Goal: Information Seeking & Learning: Learn about a topic

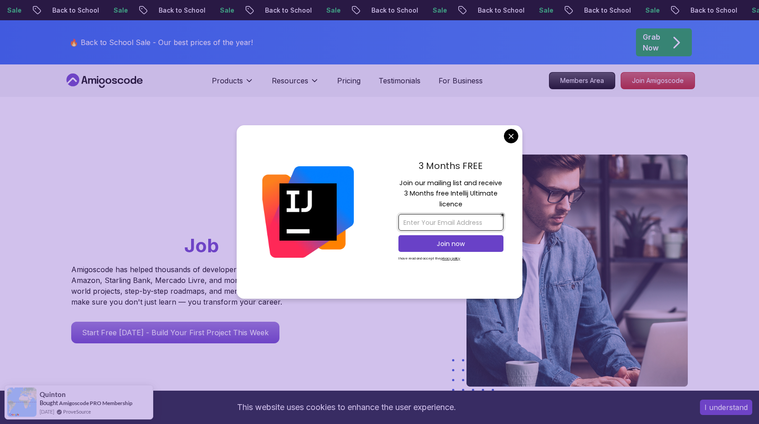
click at [407, 220] on input "email" at bounding box center [451, 222] width 105 height 17
type input "vijaywilfred487@gmail.com"
click at [447, 246] on p "Join now" at bounding box center [451, 243] width 85 height 9
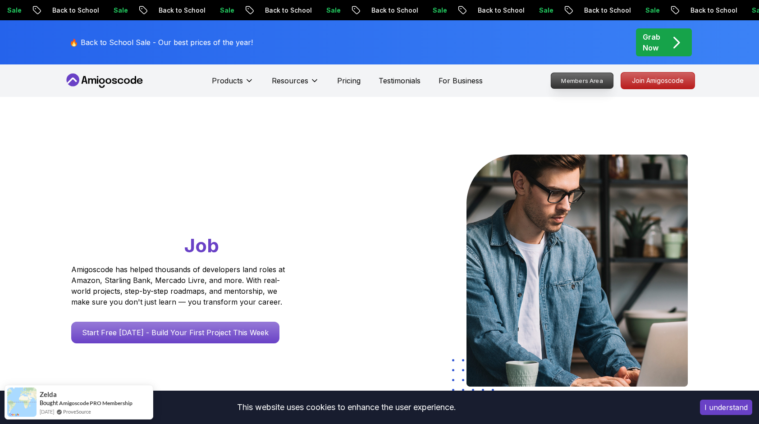
click at [595, 80] on p "Members Area" at bounding box center [583, 80] width 62 height 15
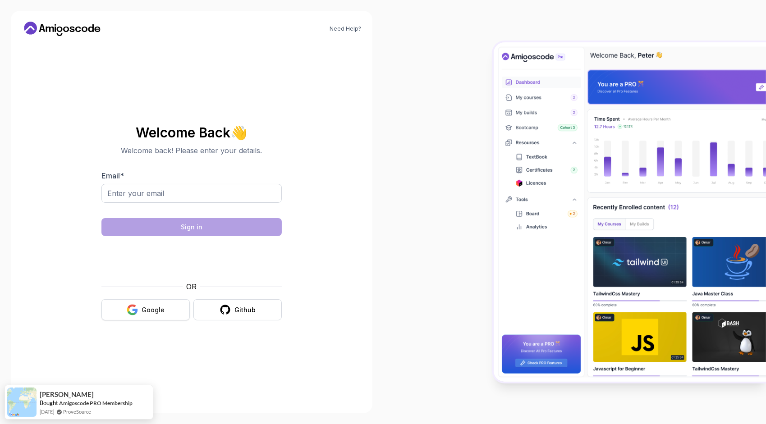
click at [146, 311] on div "Google" at bounding box center [153, 310] width 23 height 9
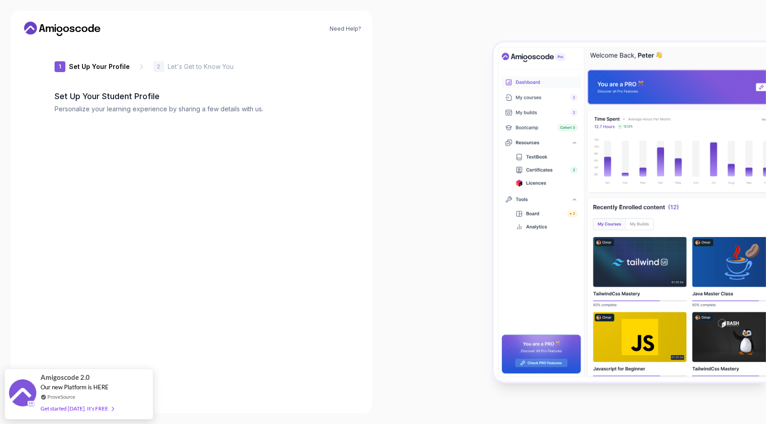
type input "spicypantheraf1e5"
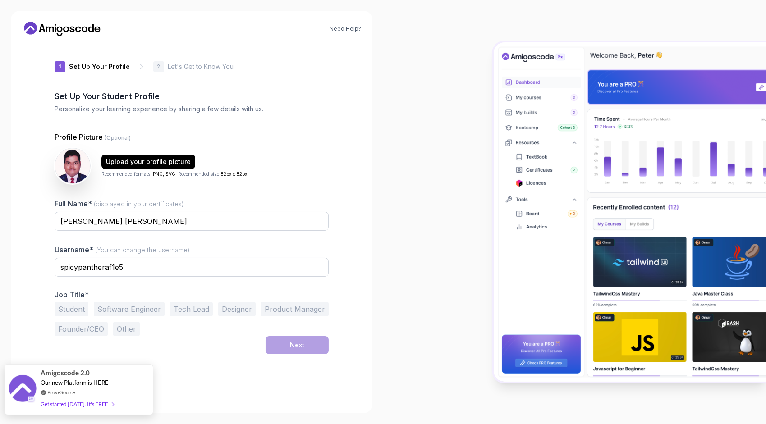
click at [101, 405] on div "Get started today. It's FREE" at bounding box center [77, 404] width 73 height 10
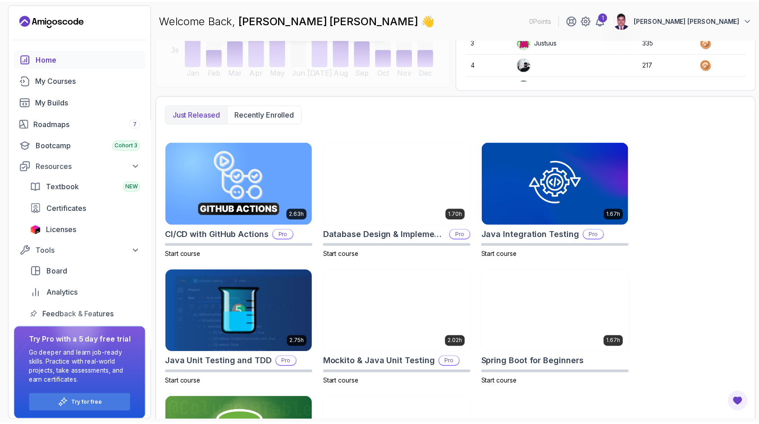
scroll to position [179, 0]
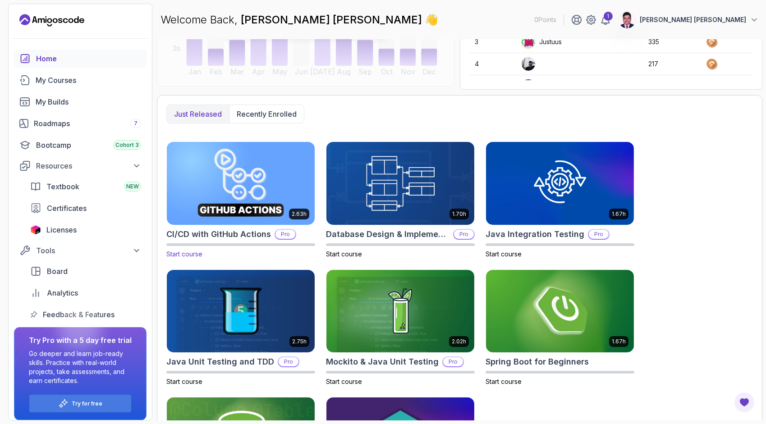
click at [244, 203] on img at bounding box center [240, 183] width 155 height 87
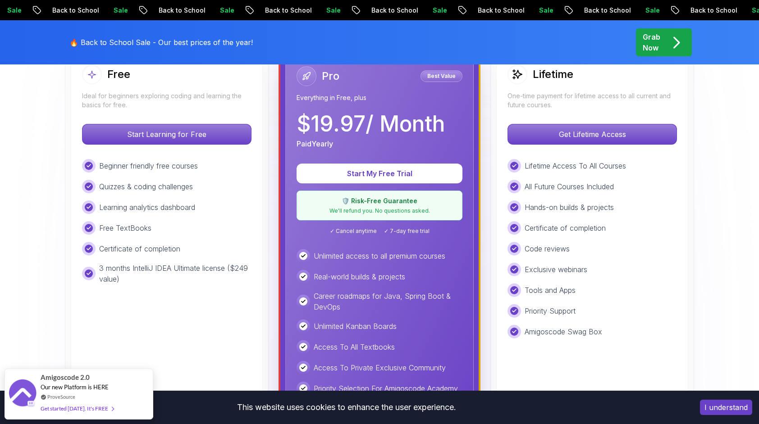
scroll to position [282, 0]
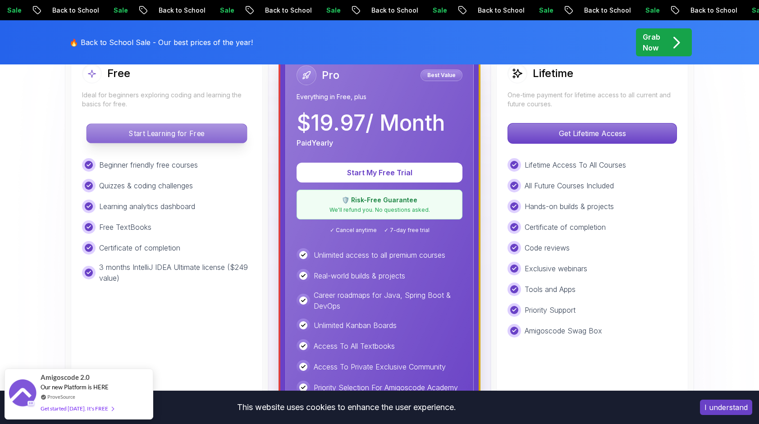
click at [179, 133] on p "Start Learning for Free" at bounding box center [167, 133] width 160 height 19
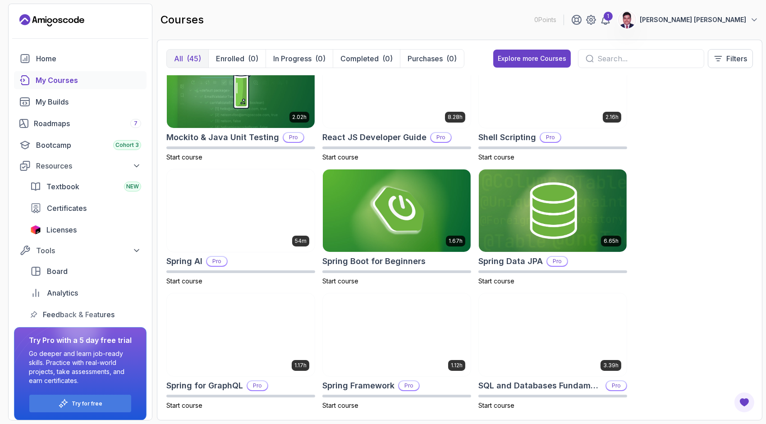
scroll to position [1399, 0]
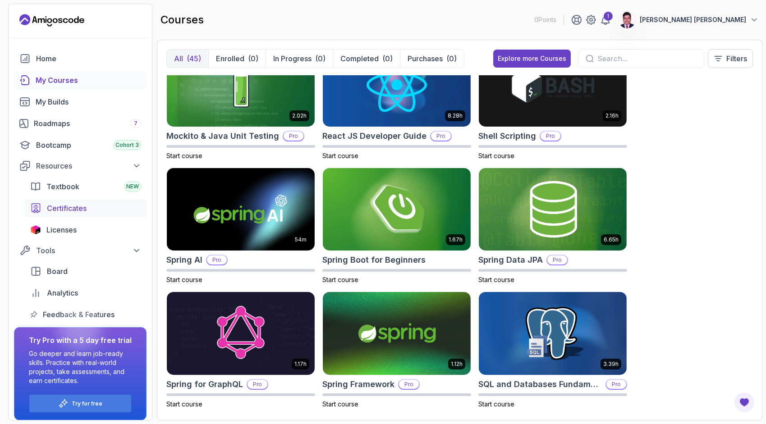
click at [78, 212] on span "Certificates" at bounding box center [67, 208] width 40 height 11
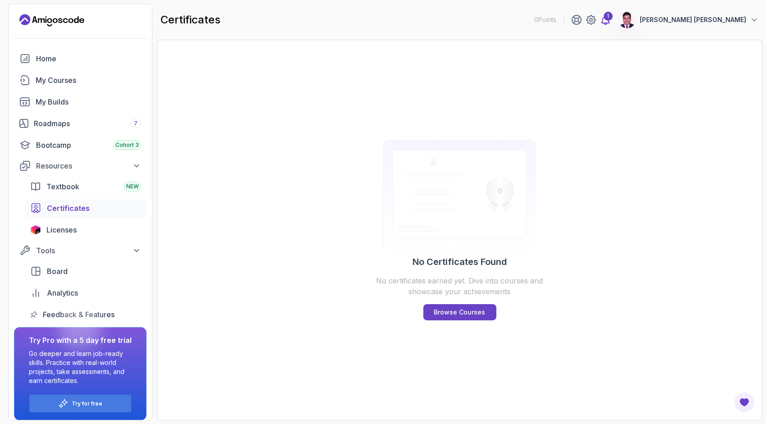
click at [611, 21] on icon at bounding box center [605, 19] width 11 height 11
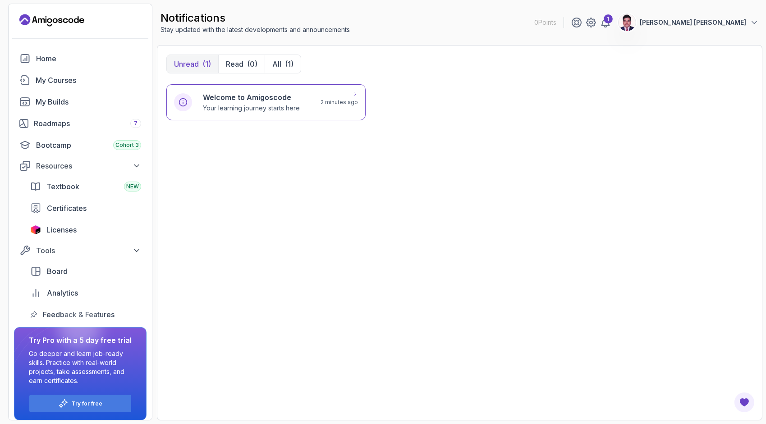
click at [279, 105] on p "Your learning journey starts here" at bounding box center [251, 108] width 97 height 9
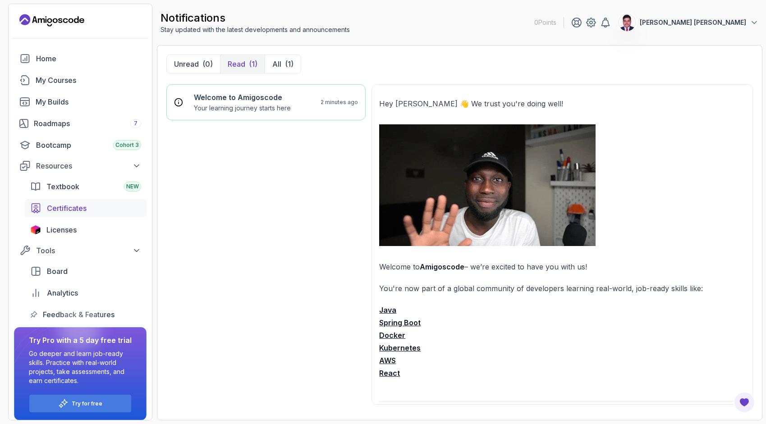
scroll to position [5, 0]
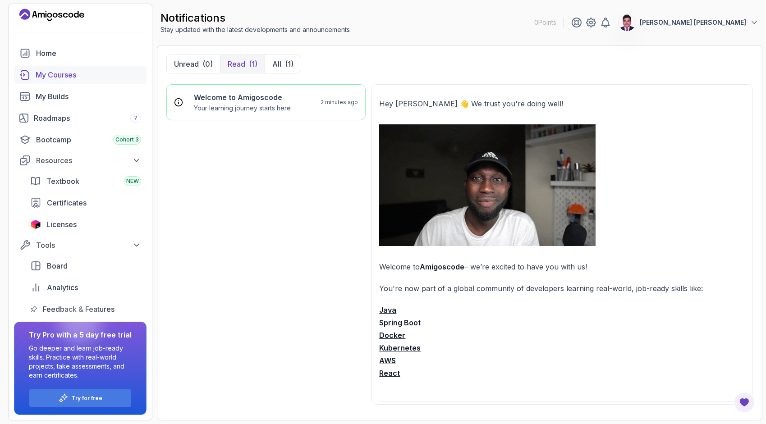
click at [56, 74] on div "My Courses" at bounding box center [89, 74] width 106 height 11
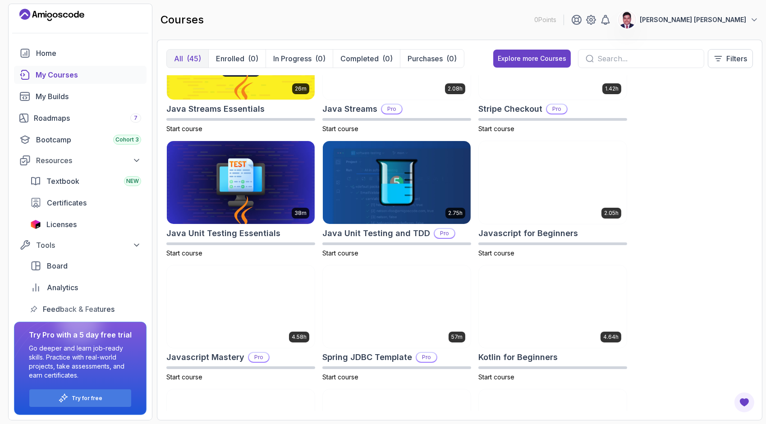
scroll to position [930, 0]
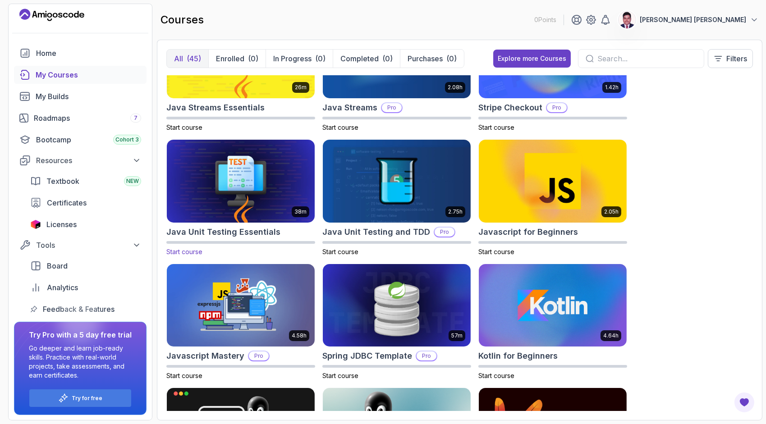
click at [242, 183] on img at bounding box center [240, 181] width 155 height 87
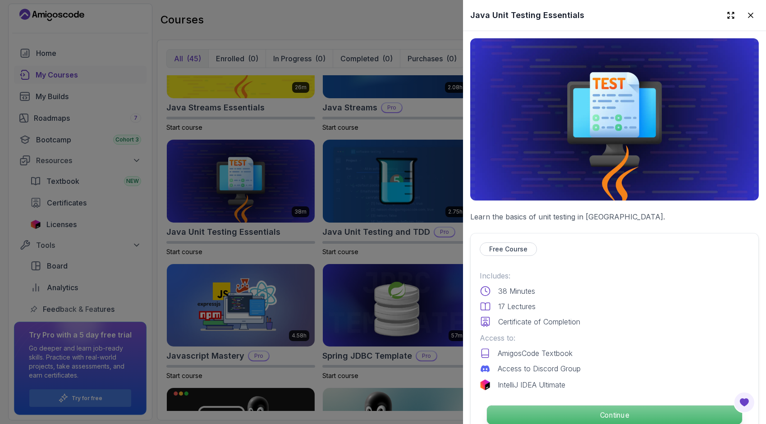
click at [606, 410] on p "Continue" at bounding box center [614, 415] width 255 height 19
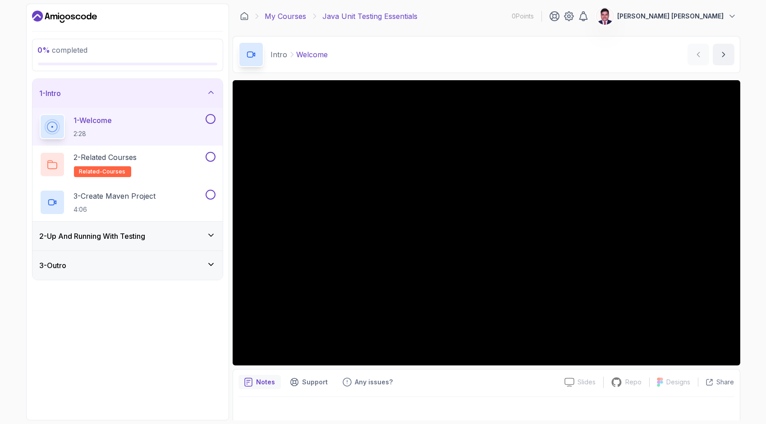
click at [284, 15] on link "My Courses" at bounding box center [285, 16] width 41 height 11
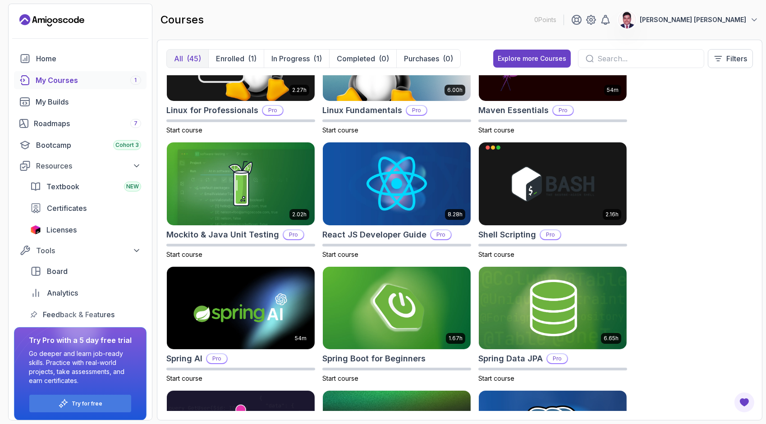
scroll to position [1358, 0]
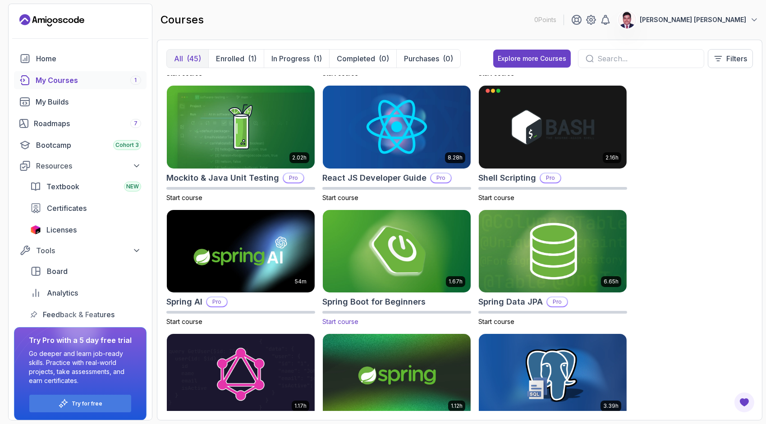
click at [431, 250] on img at bounding box center [396, 251] width 155 height 87
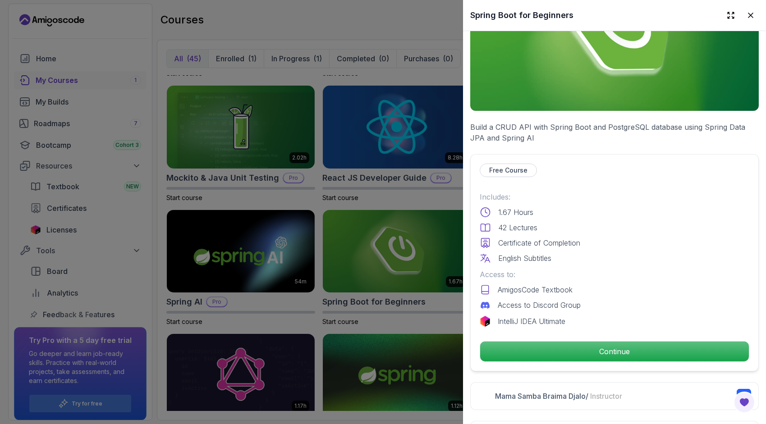
scroll to position [90, 0]
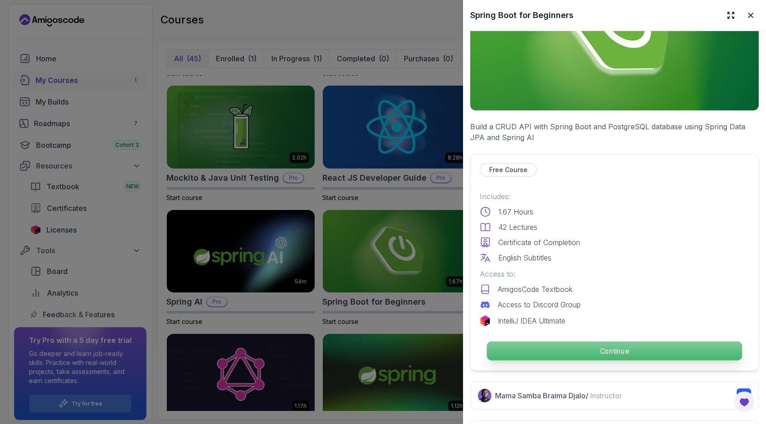
click at [607, 346] on p "Continue" at bounding box center [614, 351] width 255 height 19
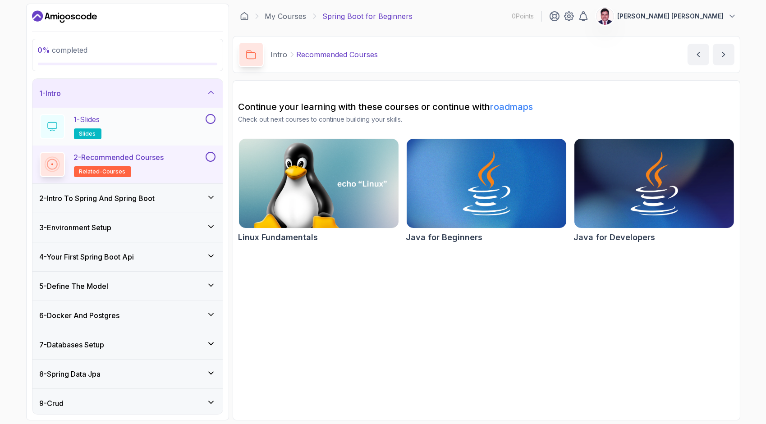
click at [144, 135] on div "1 - Slides slides" at bounding box center [122, 126] width 164 height 25
